Goal: Task Accomplishment & Management: Use online tool/utility

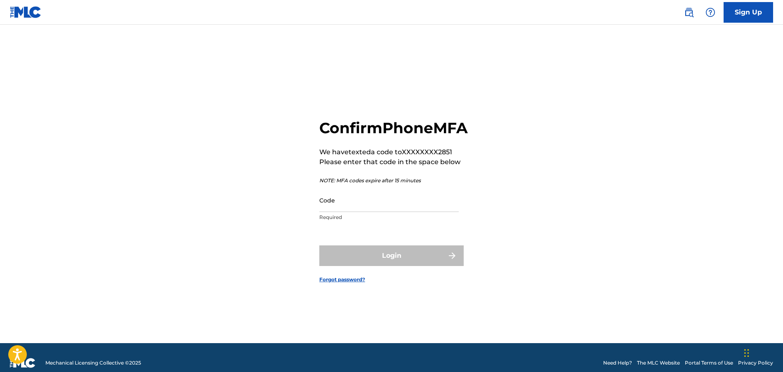
click at [387, 212] on input "Code" at bounding box center [388, 200] width 139 height 24
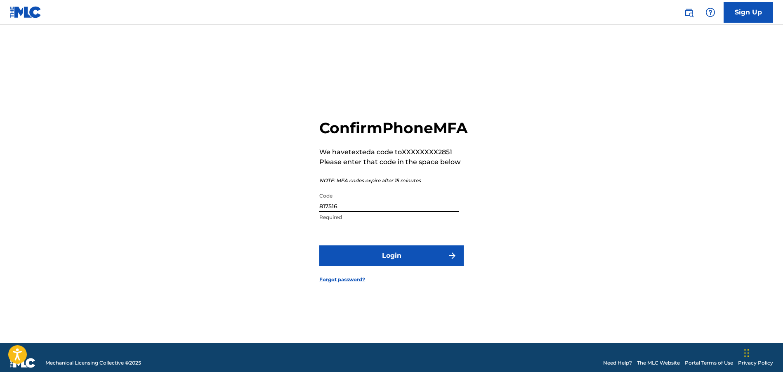
type input "817516"
click at [395, 260] on button "Login" at bounding box center [391, 255] width 144 height 21
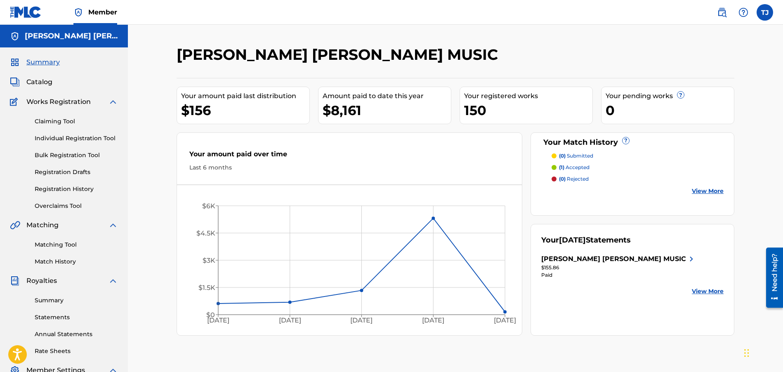
click at [63, 120] on link "Claiming Tool" at bounding box center [76, 121] width 83 height 9
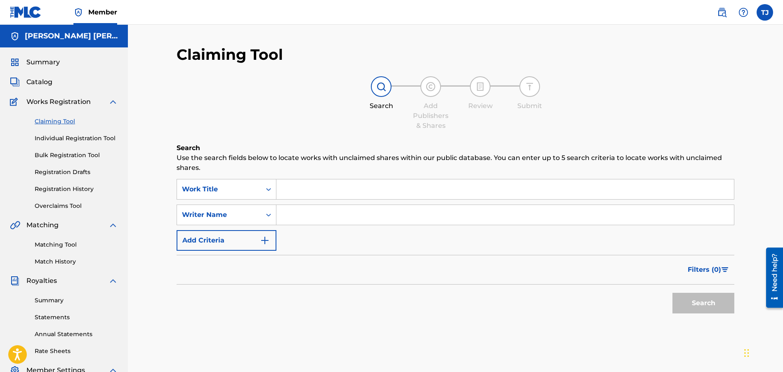
click at [313, 191] on input "Search Form" at bounding box center [504, 189] width 457 height 20
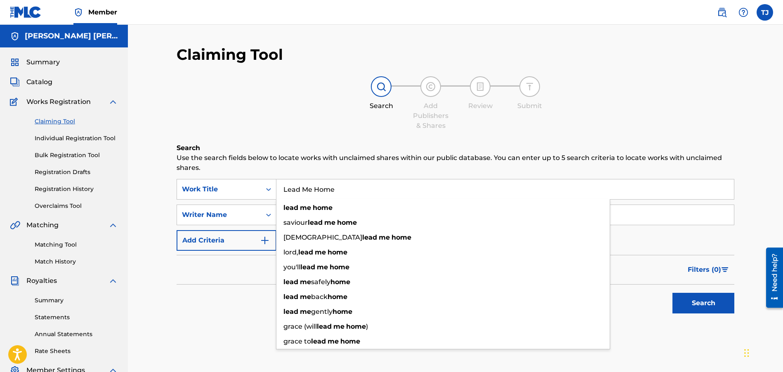
type input "Lead Me Home"
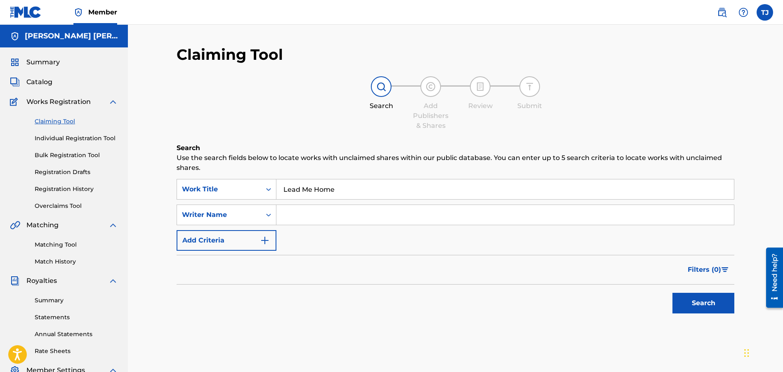
click at [322, 212] on input "Search Form" at bounding box center [504, 215] width 457 height 20
type input "[PERSON_NAME] [PERSON_NAME]"
click at [246, 235] on button "Add Criteria" at bounding box center [226, 240] width 100 height 21
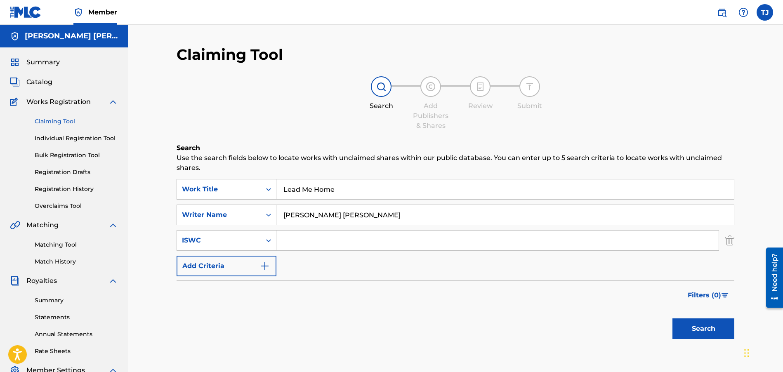
click at [258, 261] on button "Add Criteria" at bounding box center [226, 266] width 100 height 21
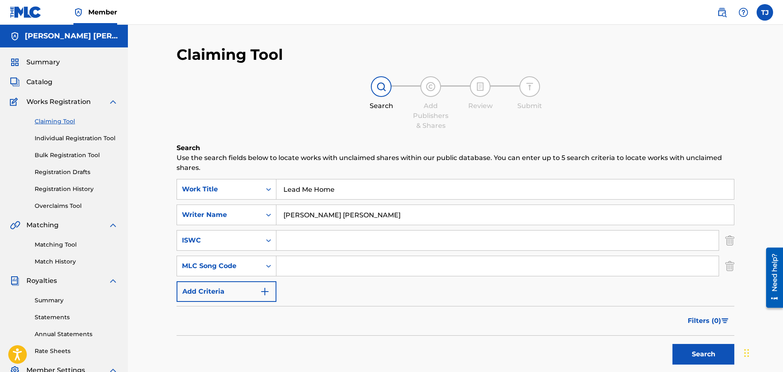
click at [255, 297] on button "Add Criteria" at bounding box center [226, 291] width 100 height 21
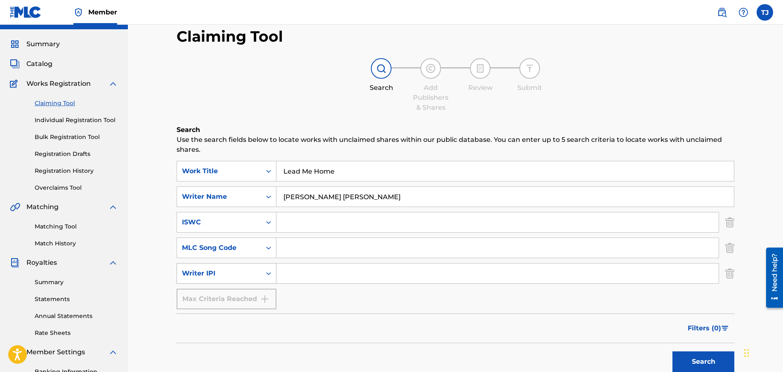
scroll to position [16, 0]
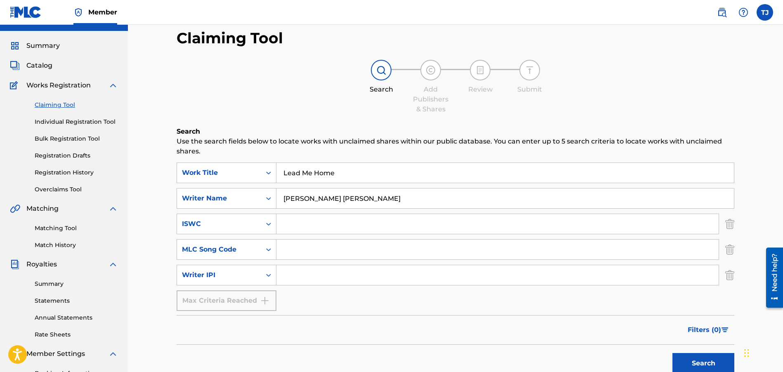
click at [302, 273] on input "Search Form" at bounding box center [497, 275] width 442 height 20
paste input "543648928"
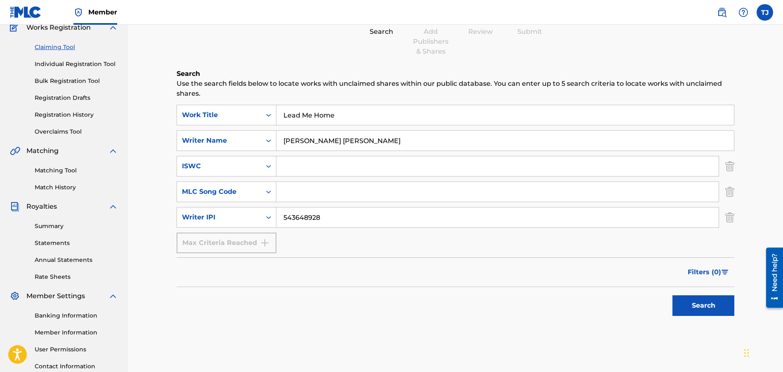
scroll to position [90, 0]
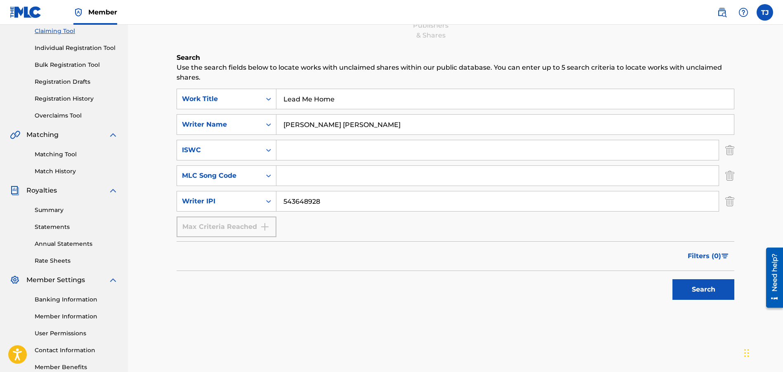
type input "543648928"
click at [680, 287] on button "Search" at bounding box center [703, 289] width 62 height 21
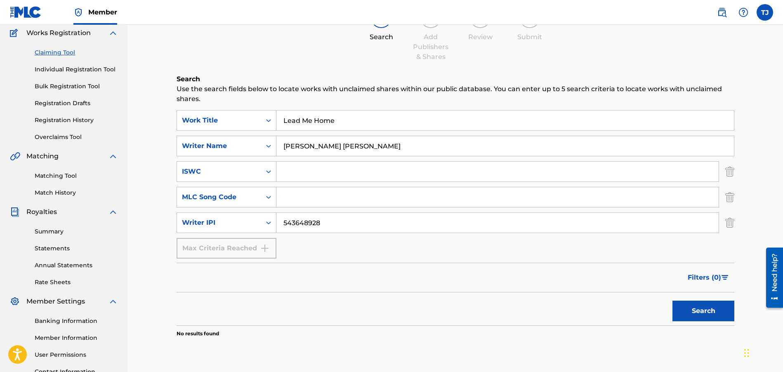
scroll to position [68, 0]
click at [89, 72] on link "Individual Registration Tool" at bounding box center [76, 70] width 83 height 9
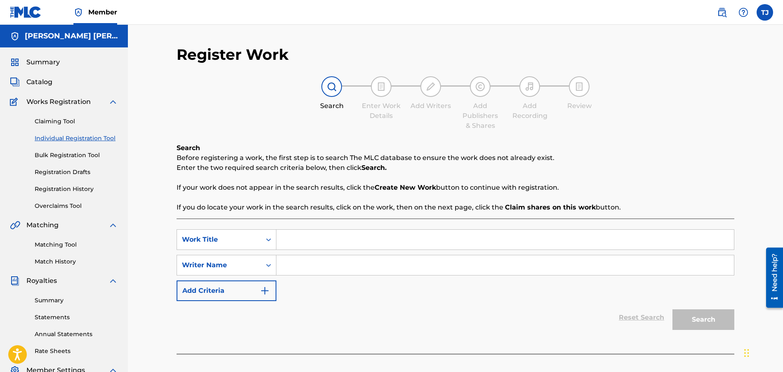
click at [291, 240] on input "Search Form" at bounding box center [504, 240] width 457 height 20
type input "Lead Me Home"
click at [289, 272] on input "Search Form" at bounding box center [504, 265] width 457 height 20
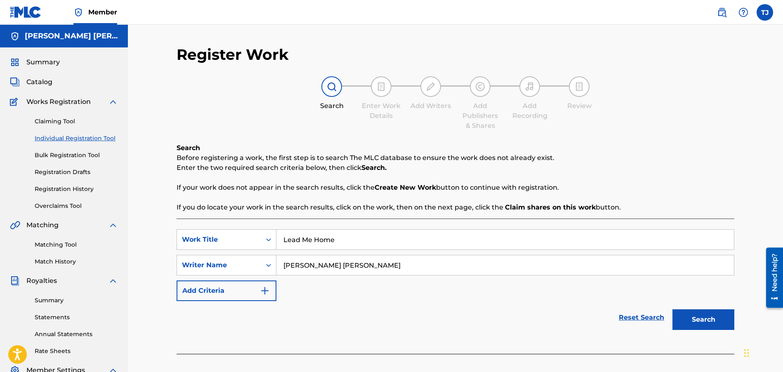
type input "[PERSON_NAME] [PERSON_NAME]"
click at [235, 294] on button "Add Criteria" at bounding box center [226, 290] width 100 height 21
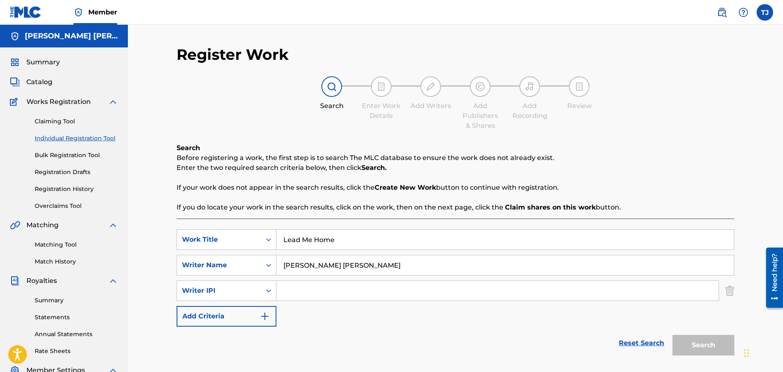
click at [298, 289] on input "Search Form" at bounding box center [497, 291] width 442 height 20
paste input "543648928"
type input "543648928"
click at [317, 313] on div "SearchWithCriteria3eca48c7-a4c2-4e88-9601-538e34dace2c Work Title Lead Me Home …" at bounding box center [454, 277] width 557 height 97
click at [265, 314] on img "Search Form" at bounding box center [265, 316] width 10 height 10
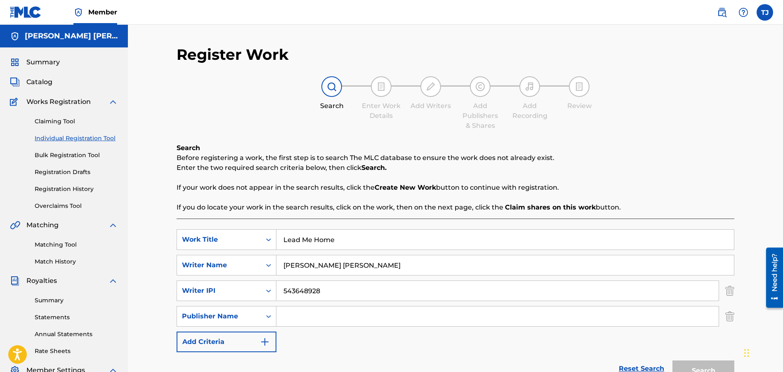
click at [284, 313] on input "Search Form" at bounding box center [497, 316] width 442 height 20
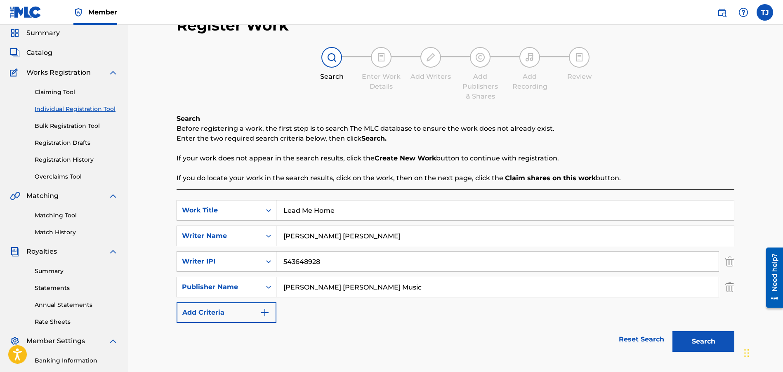
type input "[PERSON_NAME] [PERSON_NAME] Music"
click at [227, 313] on button "Add Criteria" at bounding box center [226, 312] width 100 height 21
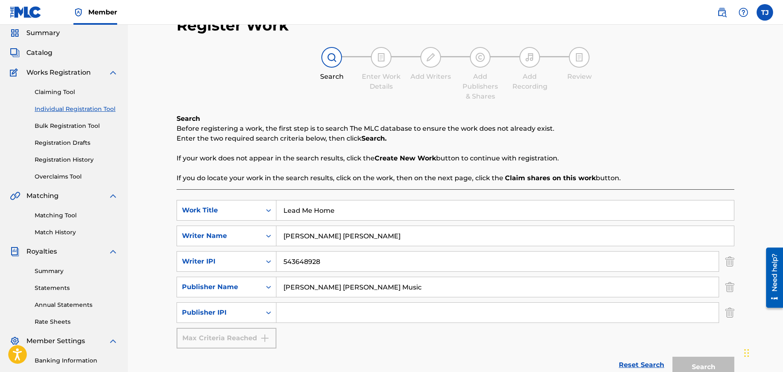
click at [299, 309] on input "Search Form" at bounding box center [497, 313] width 442 height 20
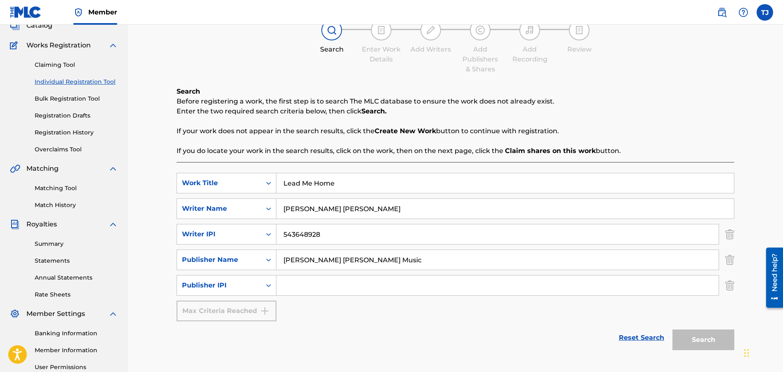
scroll to position [96, 0]
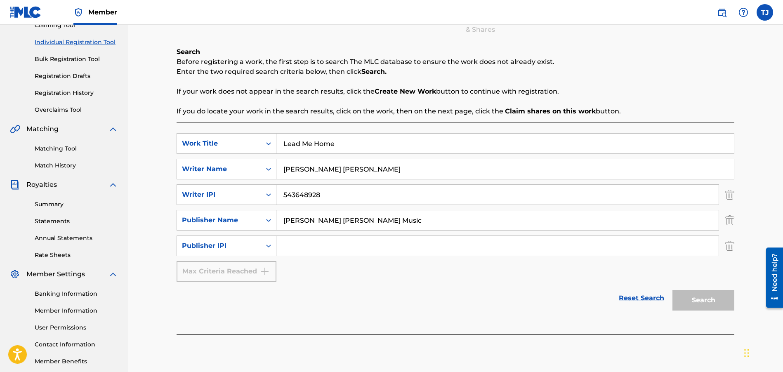
click at [308, 240] on input "Search Form" at bounding box center [497, 246] width 442 height 20
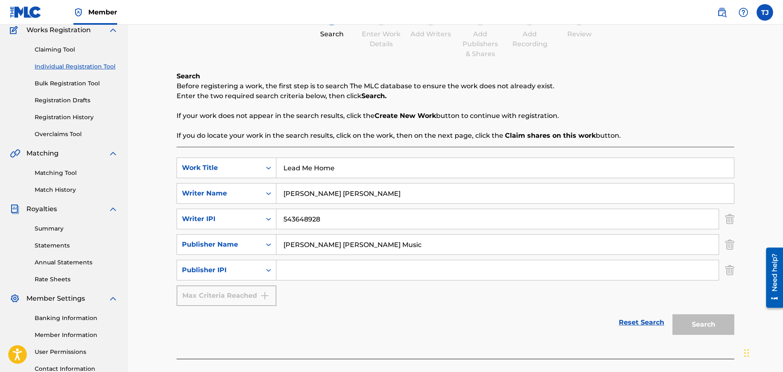
scroll to position [73, 0]
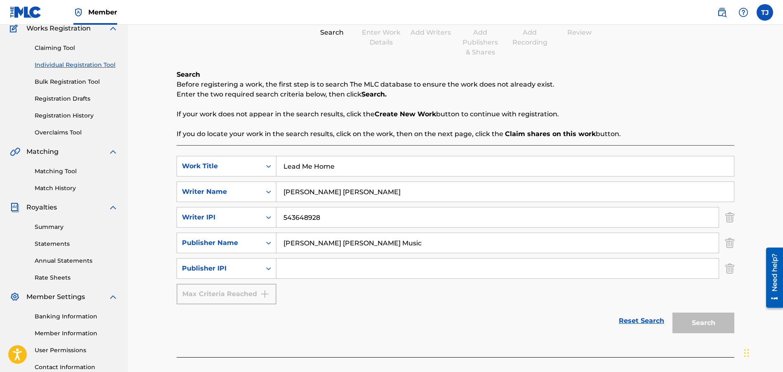
click at [336, 264] on input "Search Form" at bounding box center [497, 269] width 442 height 20
click at [55, 172] on link "Matching Tool" at bounding box center [76, 171] width 83 height 9
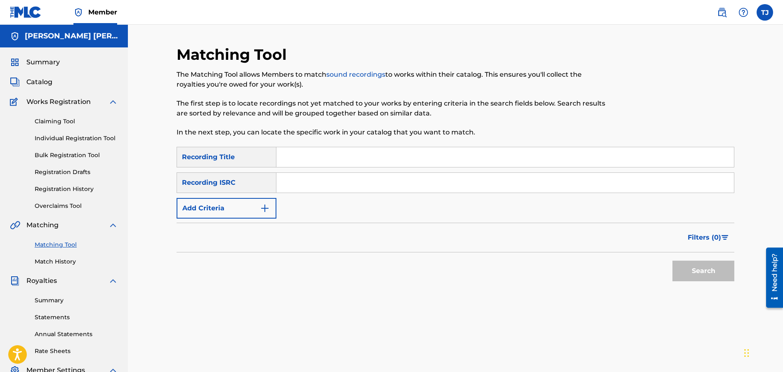
click at [341, 151] on input "Search Form" at bounding box center [504, 157] width 457 height 20
type input "Lead Me Home"
click at [297, 185] on input "Search Form" at bounding box center [504, 183] width 457 height 20
paste input "TCAJL2549420"
type input "TCAJL2549420"
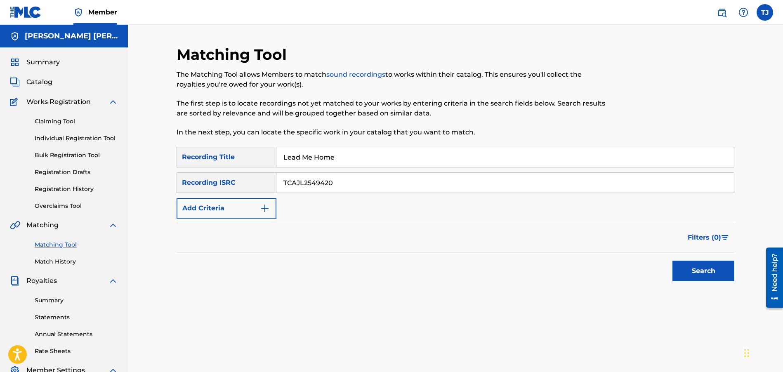
click at [210, 219] on form "SearchWithCriteria79423eb2-986c-43d1-8273-eec90d5066dd Recording Title Lead Me …" at bounding box center [454, 216] width 557 height 139
click at [210, 209] on button "Add Criteria" at bounding box center [226, 208] width 100 height 21
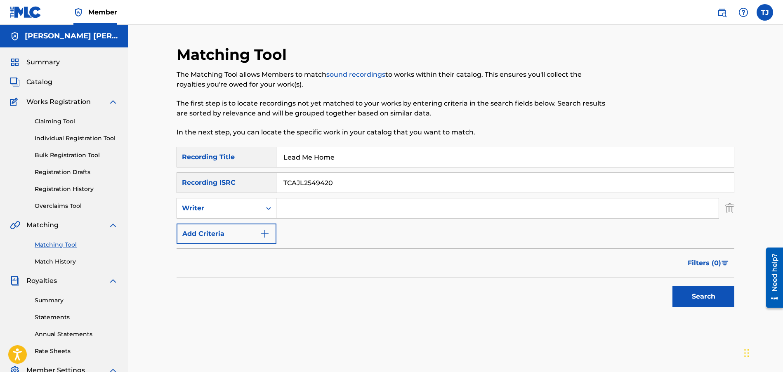
click at [687, 294] on button "Search" at bounding box center [703, 296] width 62 height 21
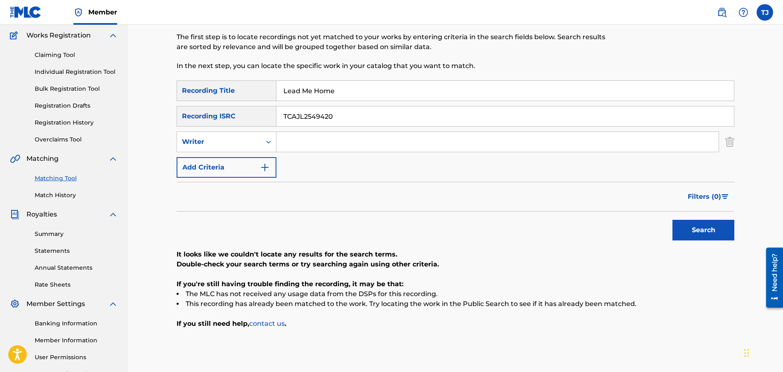
scroll to position [77, 0]
